Goal: Information Seeking & Learning: Learn about a topic

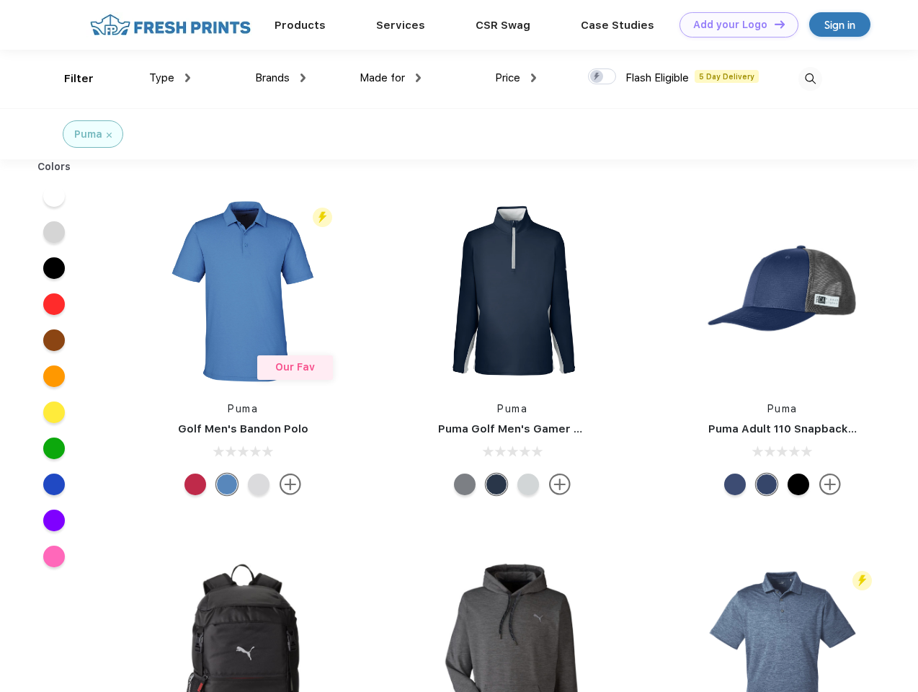
click at [734, 24] on link "Add your Logo Design Tool" at bounding box center [739, 24] width 119 height 25
click at [0, 0] on div "Design Tool" at bounding box center [0, 0] width 0 height 0
click at [773, 24] on link "Add your Logo Design Tool" at bounding box center [739, 24] width 119 height 25
click at [69, 79] on div "Filter" at bounding box center [79, 79] width 30 height 17
click at [170, 78] on span "Type" at bounding box center [161, 77] width 25 height 13
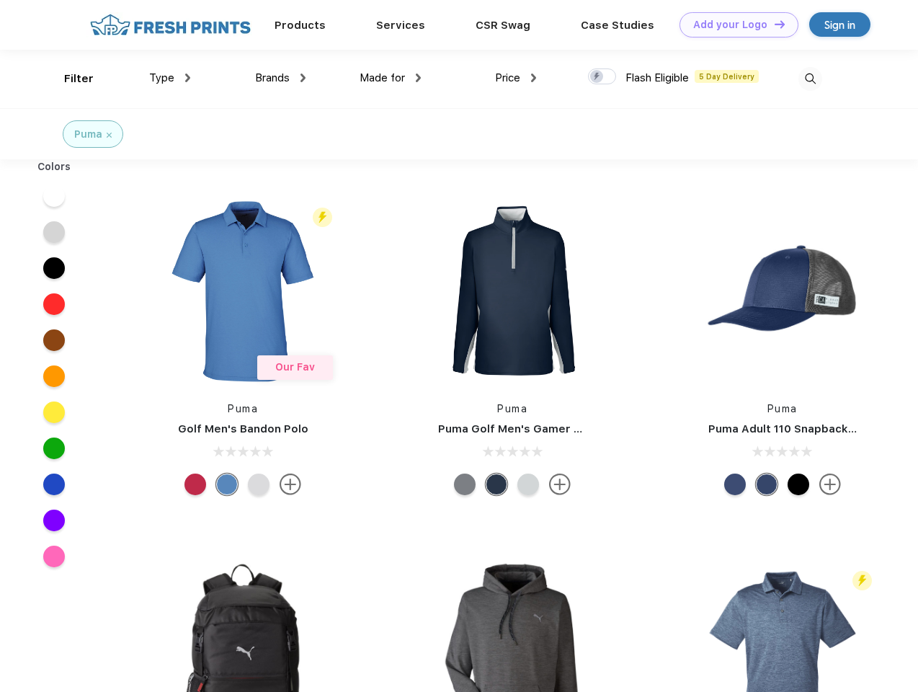
click at [280, 78] on span "Brands" at bounding box center [272, 77] width 35 height 13
click at [391, 78] on span "Made for" at bounding box center [382, 77] width 45 height 13
click at [516, 78] on span "Price" at bounding box center [507, 77] width 25 height 13
click at [602, 77] on div at bounding box center [602, 76] width 28 height 16
click at [597, 77] on input "checkbox" at bounding box center [592, 72] width 9 height 9
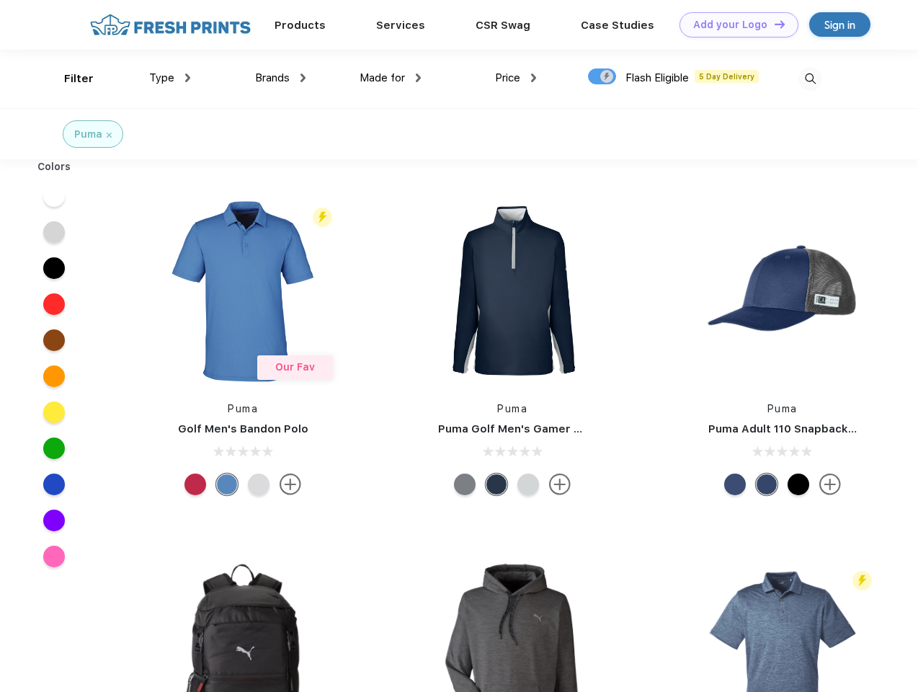
click at [810, 79] on img at bounding box center [810, 79] width 24 height 24
